Goal: Book appointment/travel/reservation

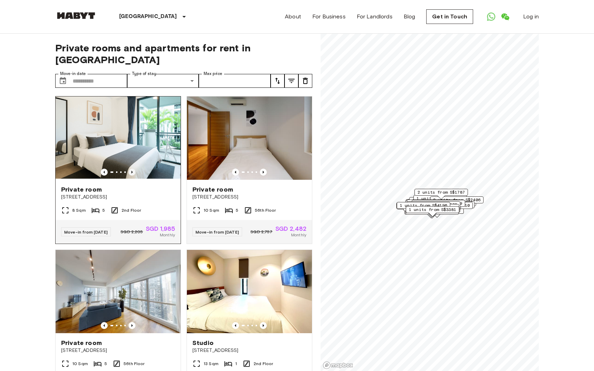
click at [132, 171] on icon "Previous image" at bounding box center [131, 172] width 1 height 3
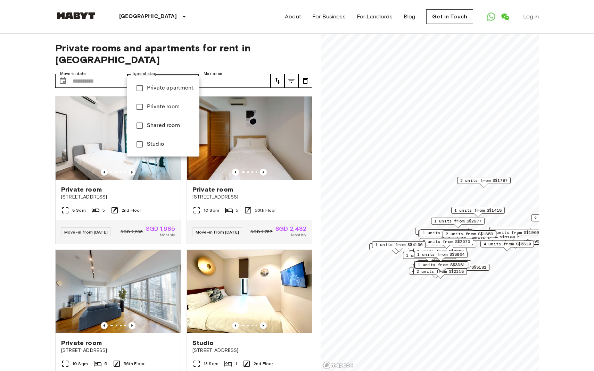
click at [205, 82] on div at bounding box center [297, 185] width 594 height 371
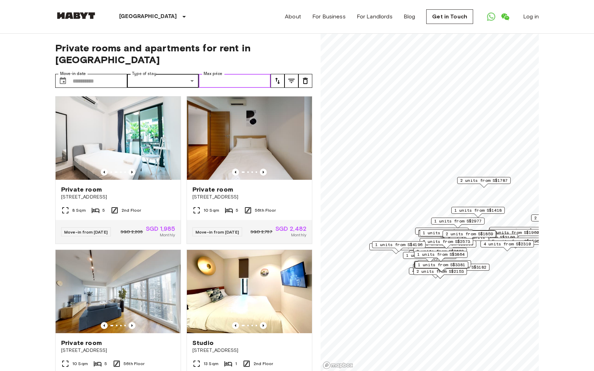
click at [239, 74] on input "Max price" at bounding box center [235, 81] width 72 height 14
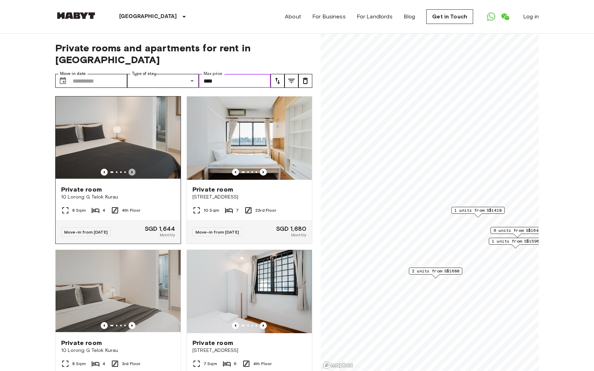
click at [132, 171] on icon "Previous image" at bounding box center [131, 172] width 1 height 3
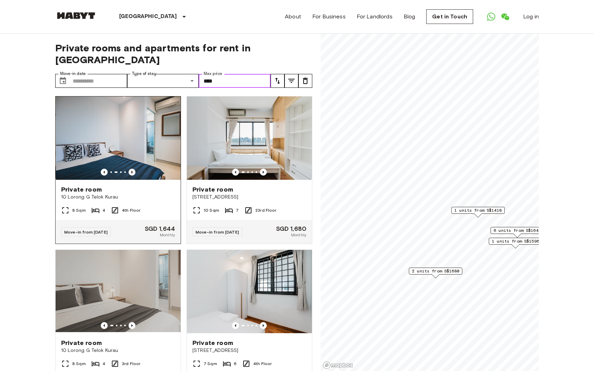
click at [132, 171] on icon "Previous image" at bounding box center [131, 172] width 1 height 3
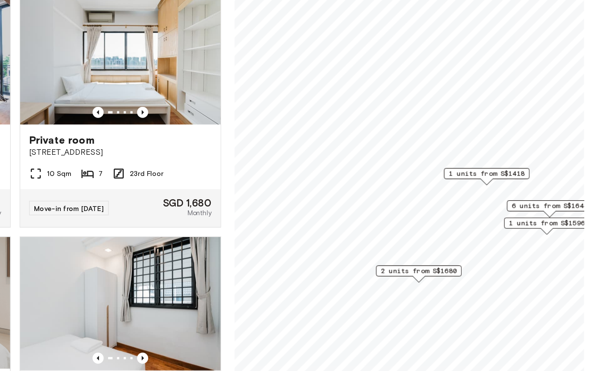
scroll to position [2, 0]
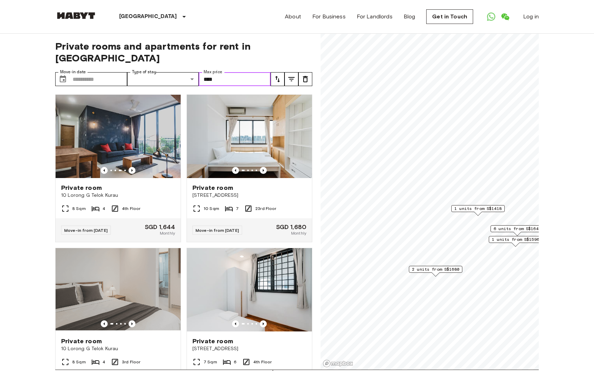
type input "****"
click at [451, 269] on span "2 units from S$1680" at bounding box center [435, 269] width 47 height 6
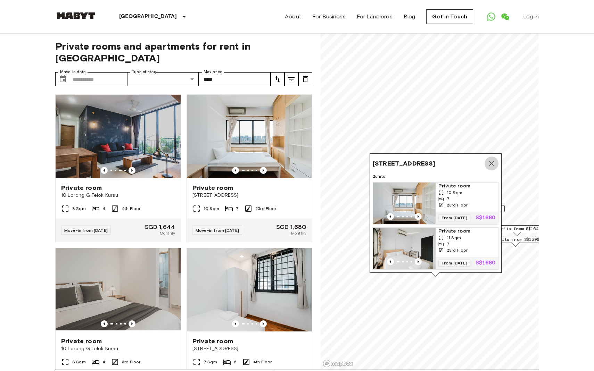
click at [494, 159] on icon "Map marker" at bounding box center [491, 163] width 8 height 8
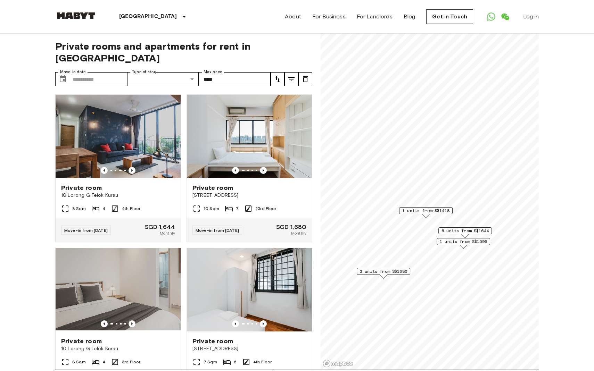
click at [399, 271] on span "2 units from S$1680" at bounding box center [383, 272] width 47 height 6
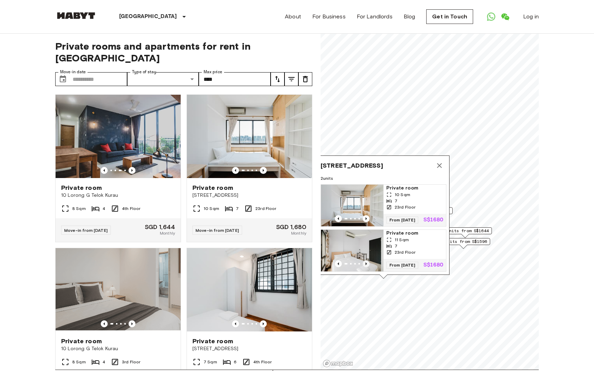
click at [365, 261] on icon "Previous image" at bounding box center [366, 264] width 7 height 7
click at [367, 215] on icon "Previous image" at bounding box center [366, 218] width 7 height 7
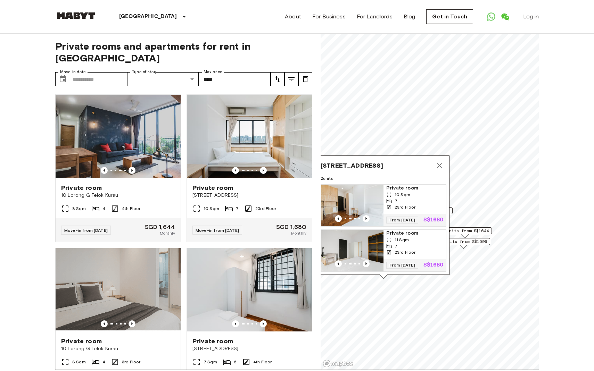
click at [363, 231] on img "Map marker" at bounding box center [352, 251] width 63 height 42
click at [470, 242] on span "1 units from S$1596" at bounding box center [463, 242] width 47 height 6
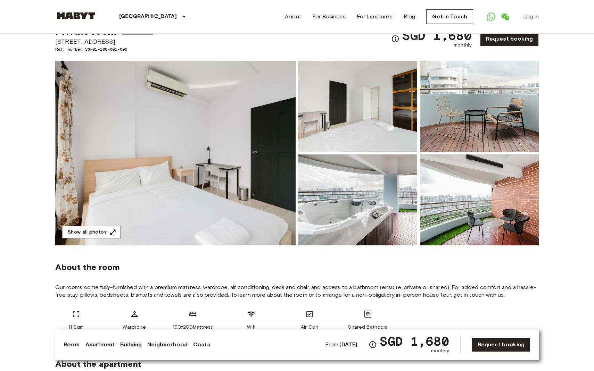
scroll to position [14, 0]
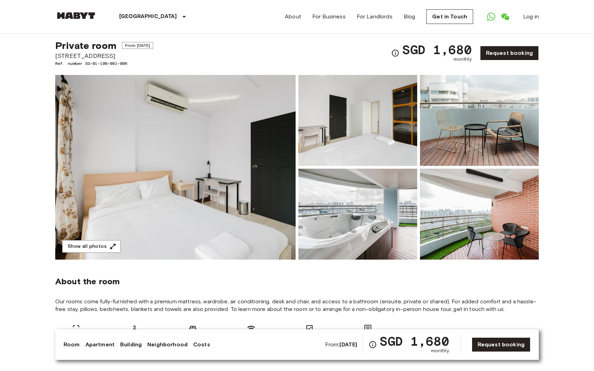
drag, startPoint x: 55, startPoint y: 57, endPoint x: 122, endPoint y: 57, distance: 67.4
copy span "[STREET_ADDRESS]"
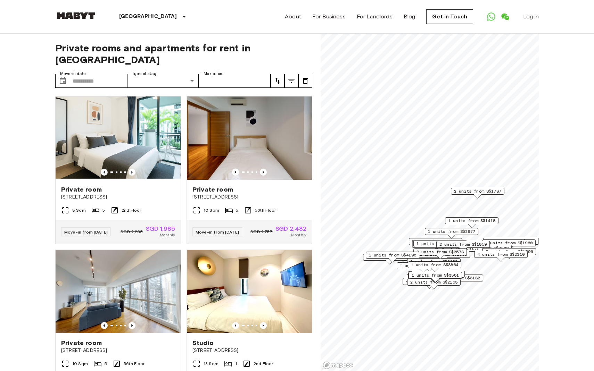
click at [468, 279] on span "1 units from S$3182" at bounding box center [456, 278] width 47 height 6
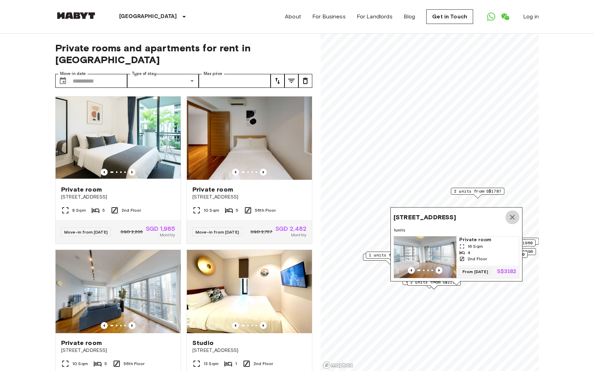
click at [511, 215] on icon "Map marker" at bounding box center [512, 217] width 5 height 5
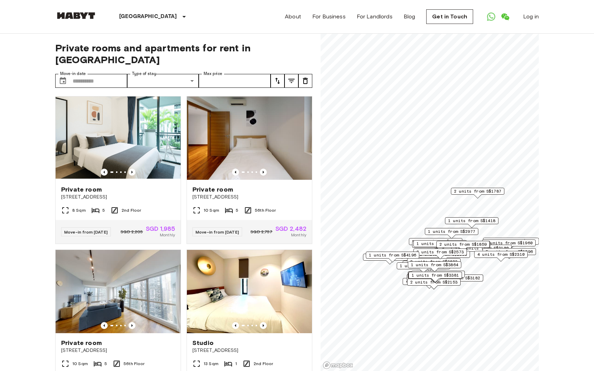
click at [447, 275] on span "1 units from S$3381" at bounding box center [435, 275] width 47 height 6
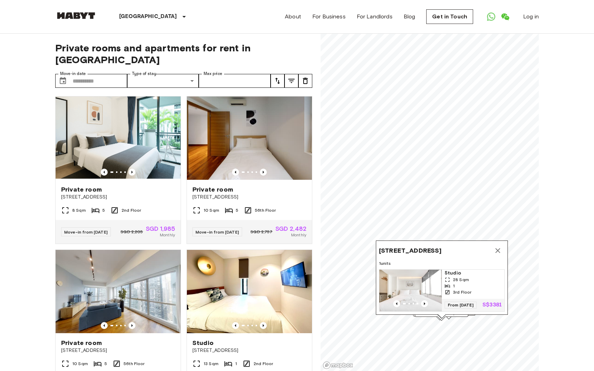
click at [498, 248] on icon "Map marker" at bounding box center [497, 250] width 5 height 5
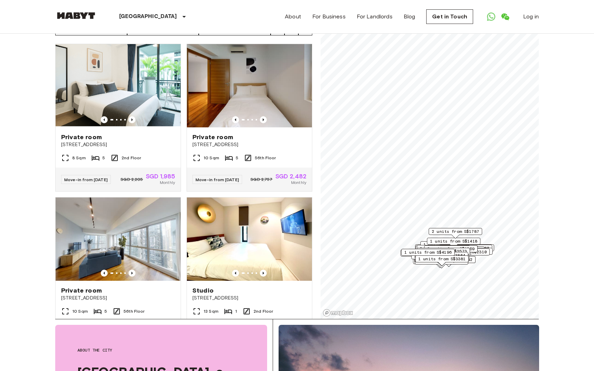
scroll to position [53, 0]
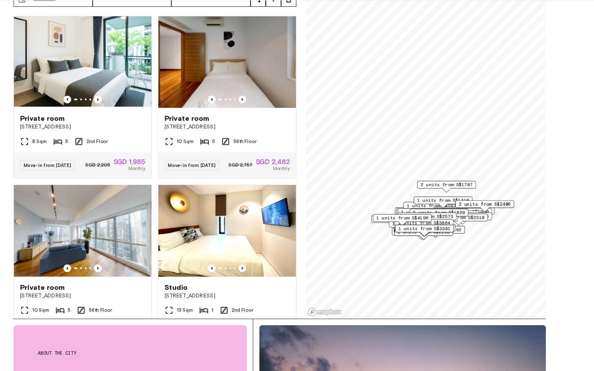
scroll to position [90, 0]
